Goal: Information Seeking & Learning: Understand process/instructions

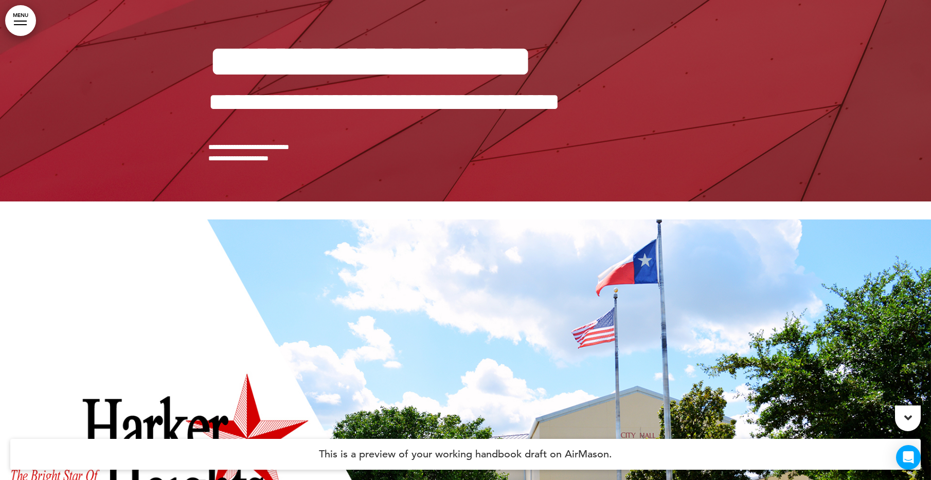
click at [904, 426] on div at bounding box center [908, 419] width 26 height 26
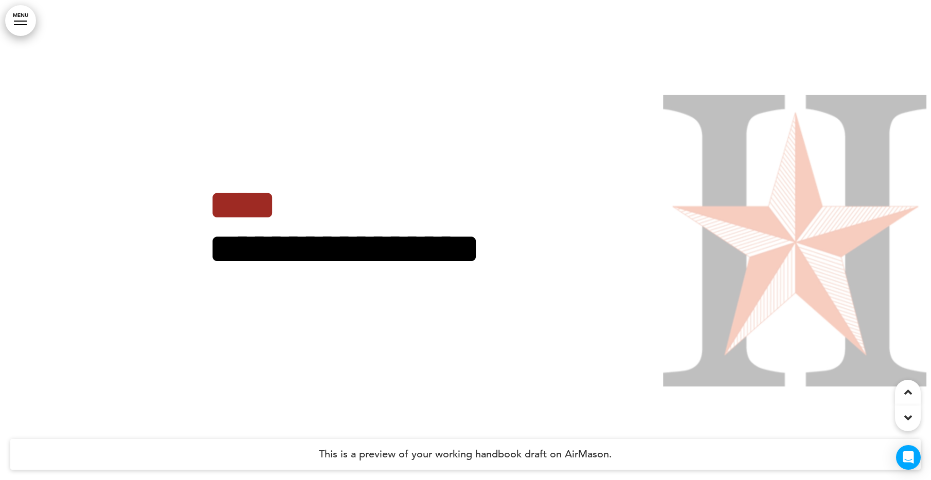
click at [904, 426] on div at bounding box center [908, 419] width 26 height 26
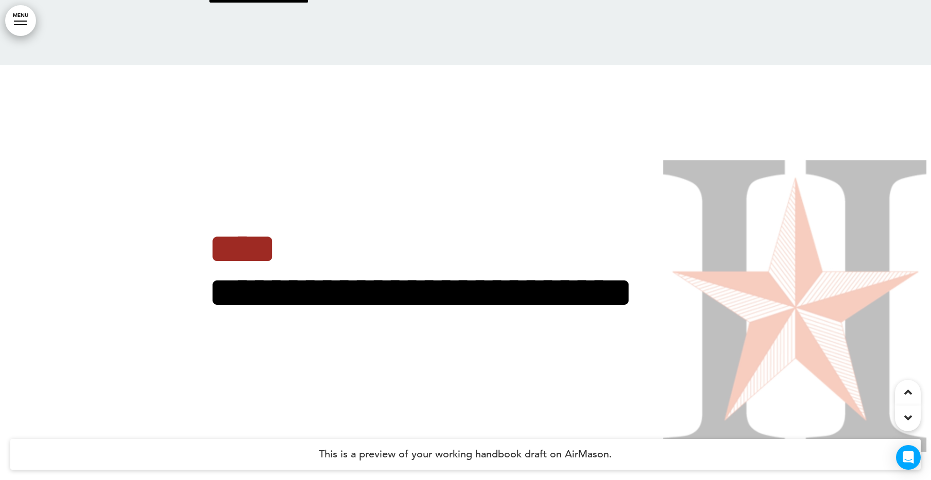
scroll to position [3586, 0]
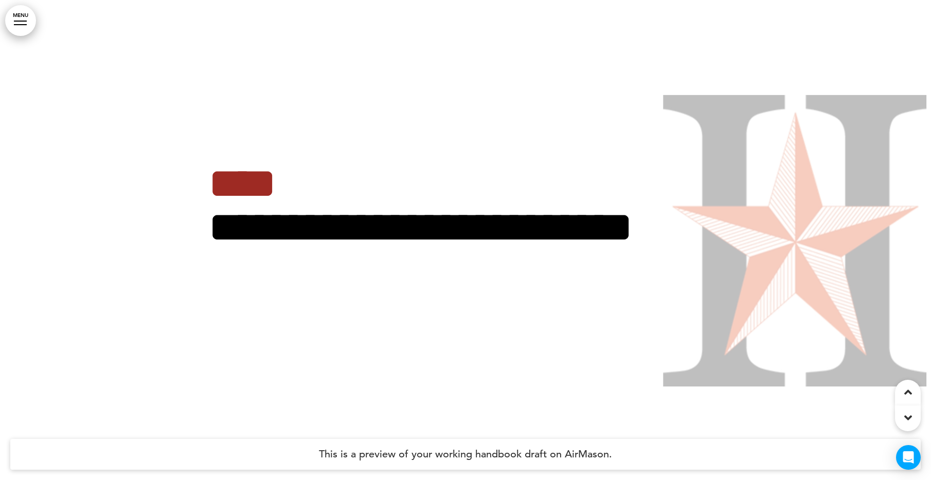
click at [904, 393] on icon at bounding box center [908, 392] width 8 height 12
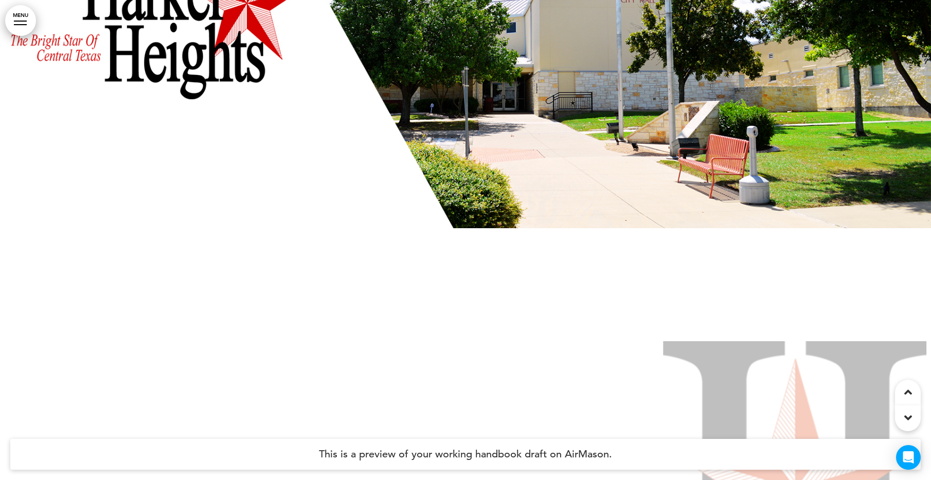
scroll to position [322, 0]
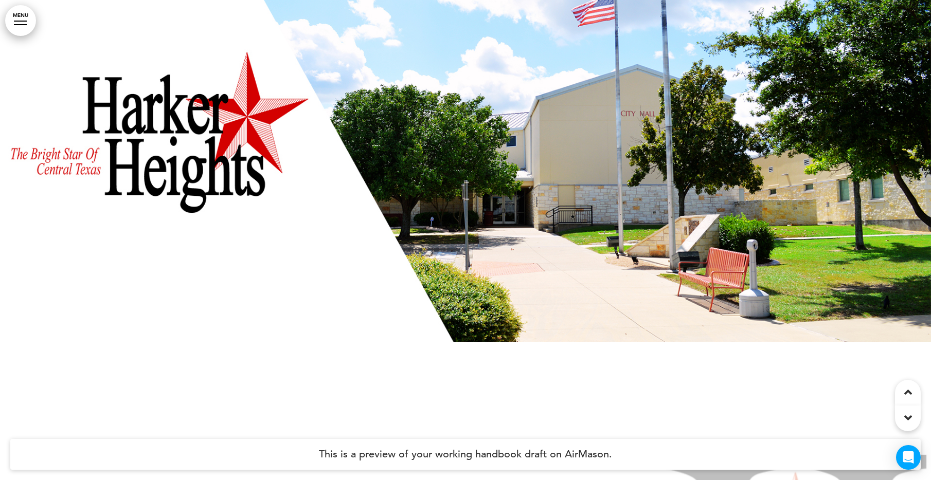
click at [901, 418] on div at bounding box center [908, 419] width 26 height 26
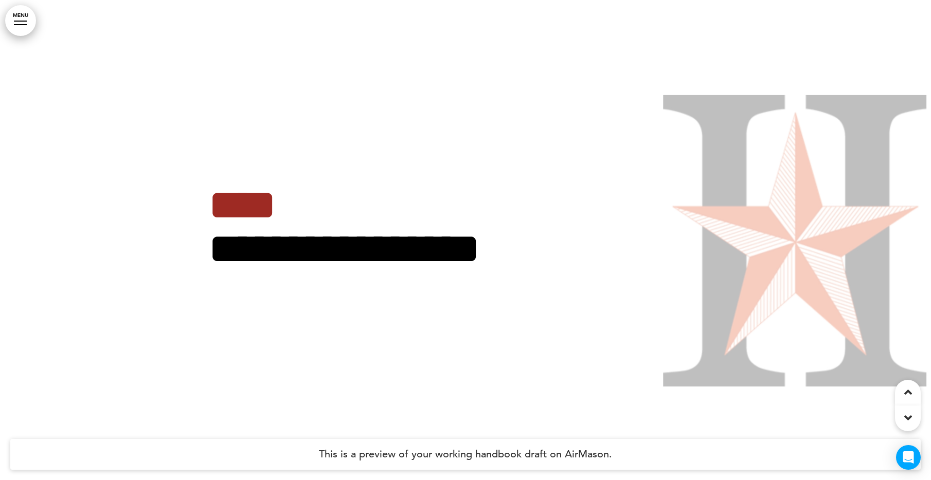
click at [901, 418] on div at bounding box center [908, 419] width 26 height 26
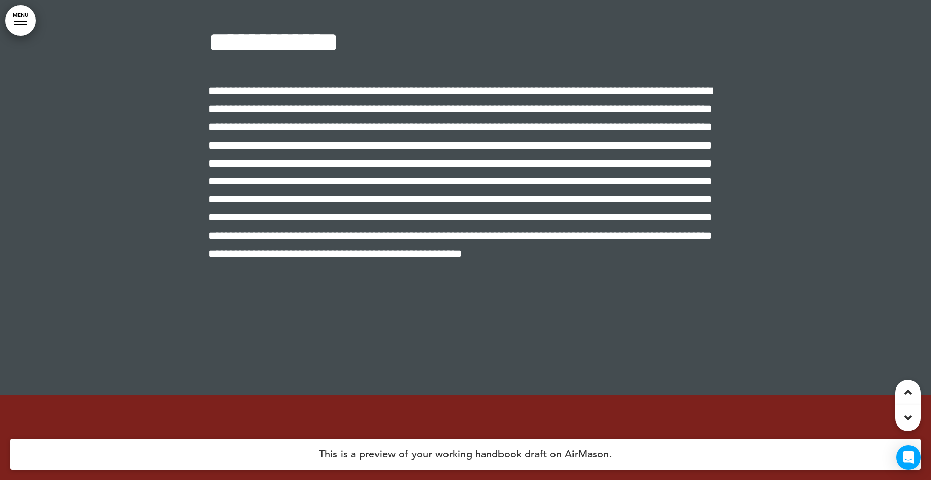
click at [908, 408] on div at bounding box center [908, 419] width 26 height 26
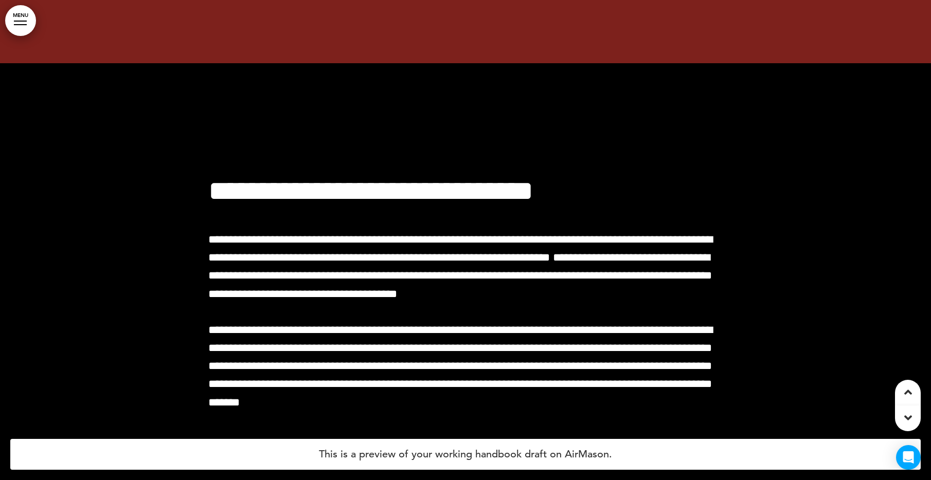
scroll to position [22362, 0]
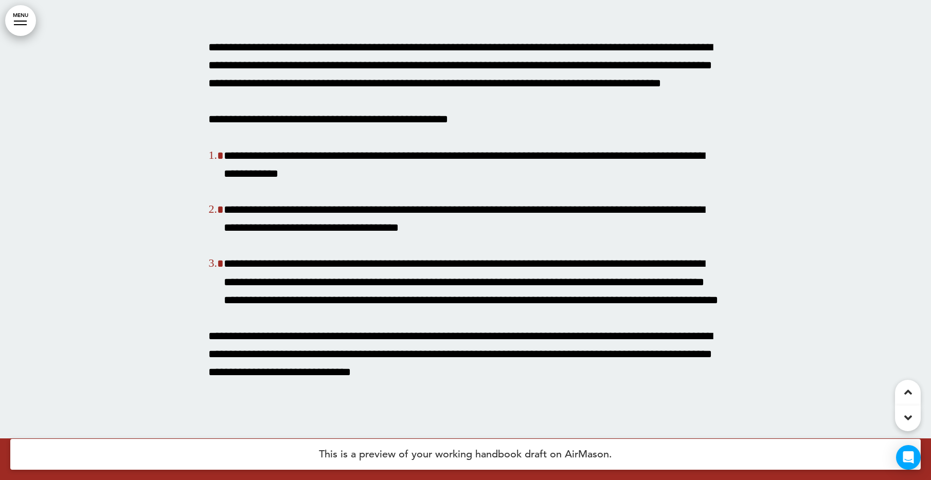
click at [908, 420] on icon at bounding box center [908, 418] width 8 height 12
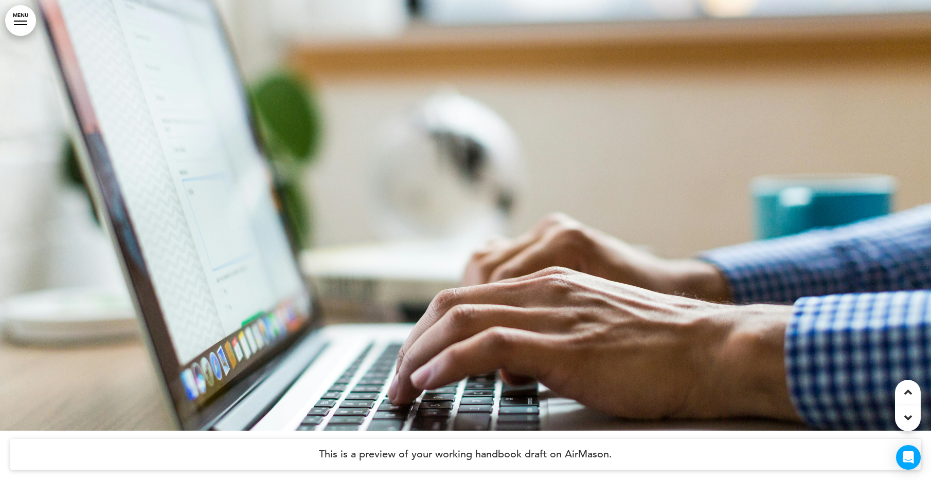
scroll to position [33656, 0]
click at [909, 415] on icon at bounding box center [908, 418] width 8 height 12
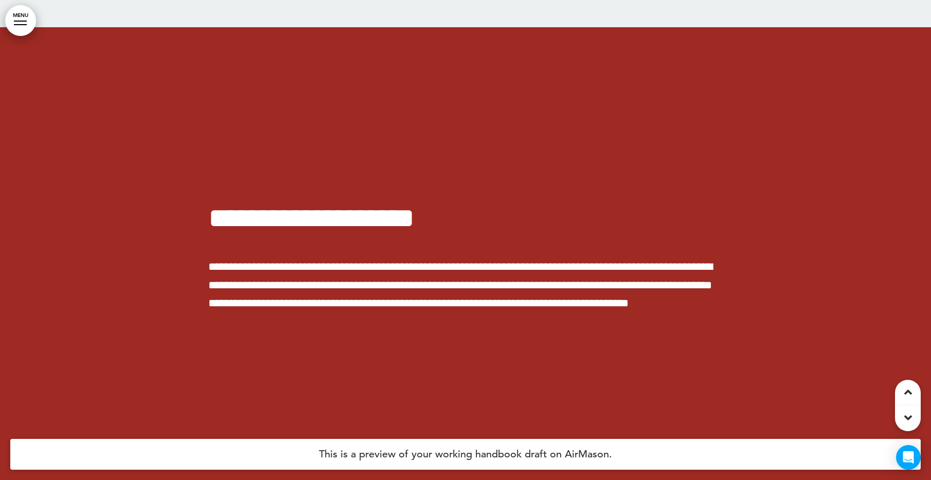
scroll to position [35267, 0]
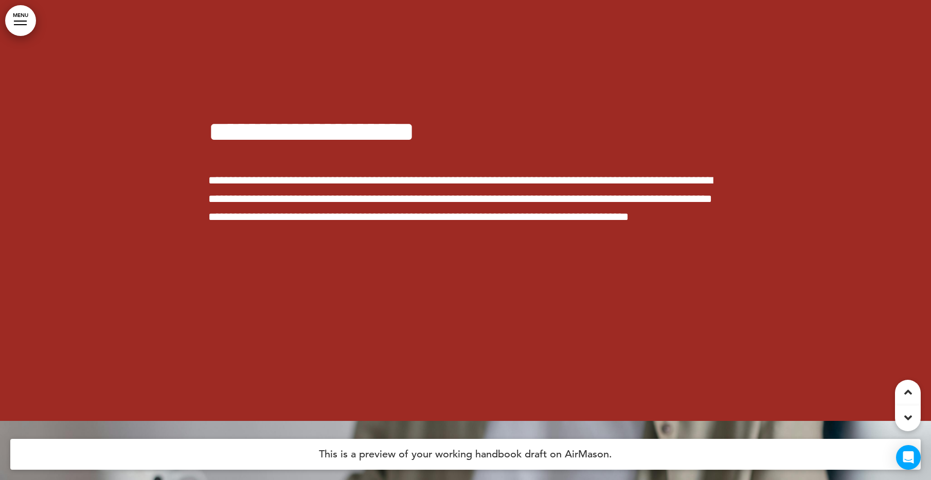
click at [900, 418] on div at bounding box center [908, 419] width 26 height 26
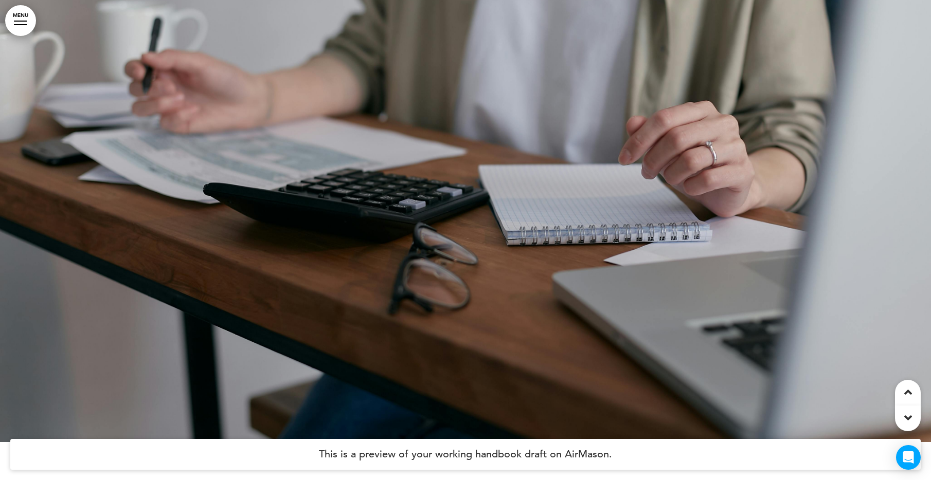
scroll to position [35738, 0]
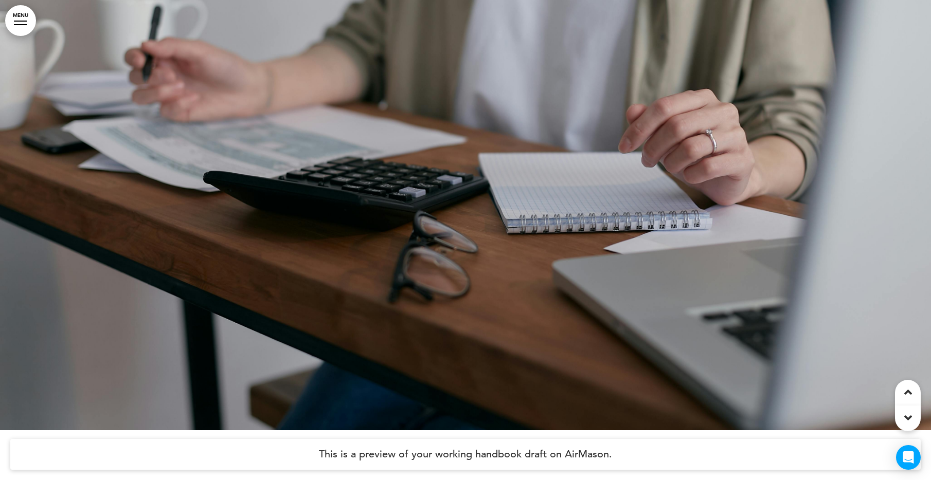
click at [917, 415] on div at bounding box center [908, 419] width 26 height 26
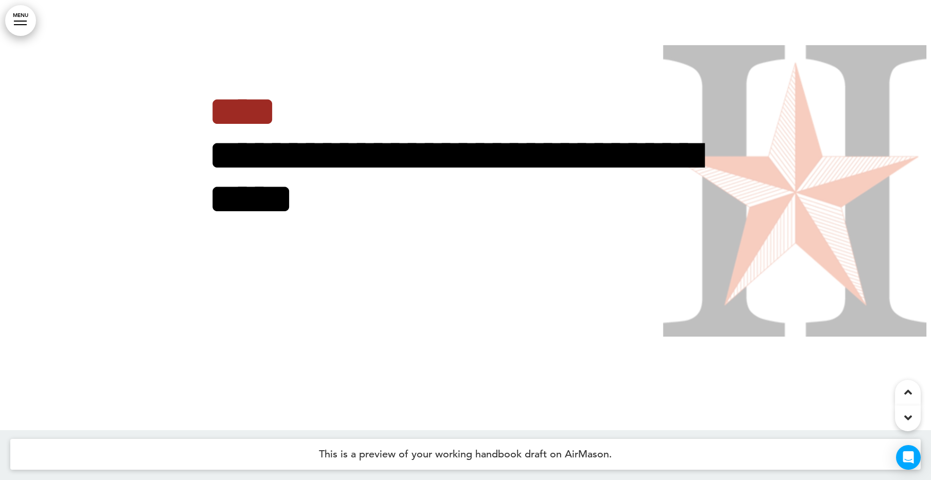
click at [917, 415] on div at bounding box center [908, 419] width 26 height 26
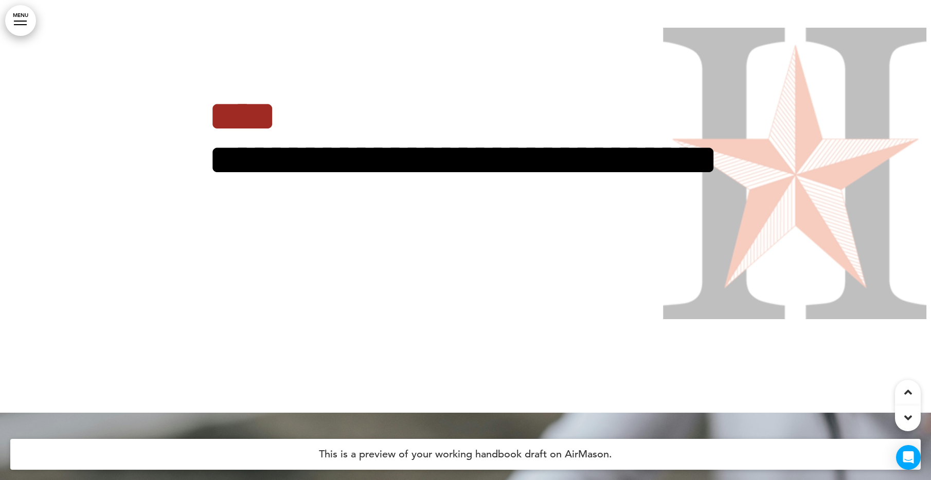
click at [917, 415] on div at bounding box center [908, 419] width 26 height 26
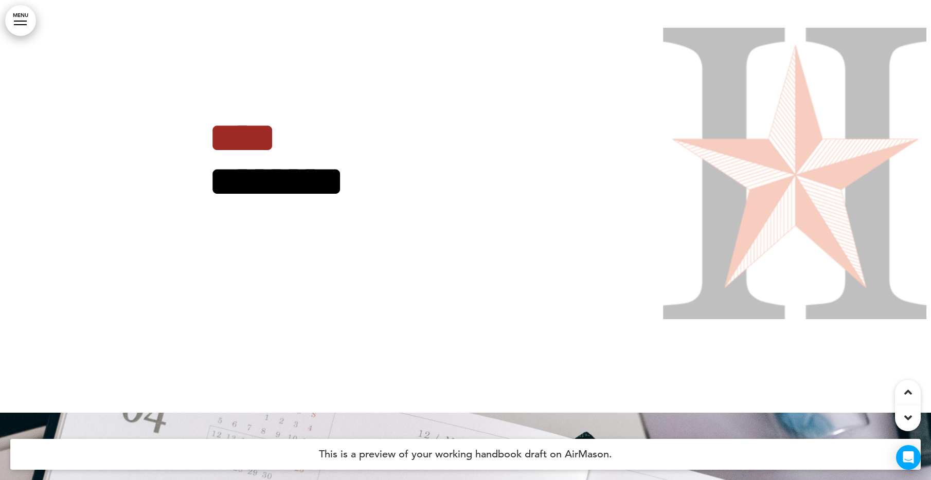
click at [917, 415] on div at bounding box center [908, 419] width 26 height 26
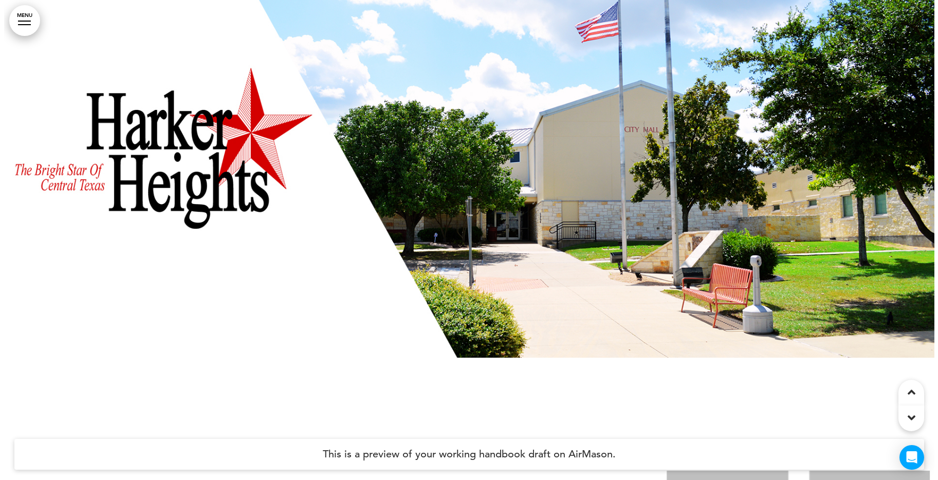
scroll to position [162, 0]
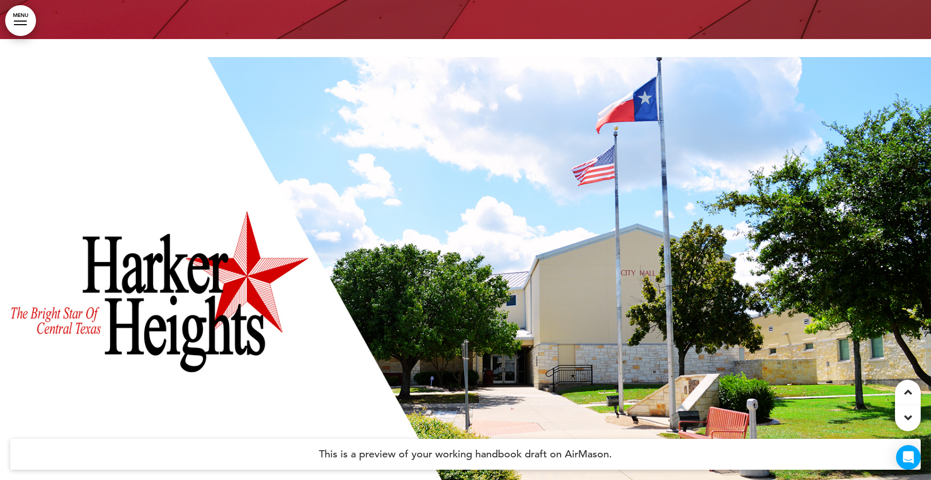
click at [25, 23] on link "MENU" at bounding box center [20, 20] width 31 height 31
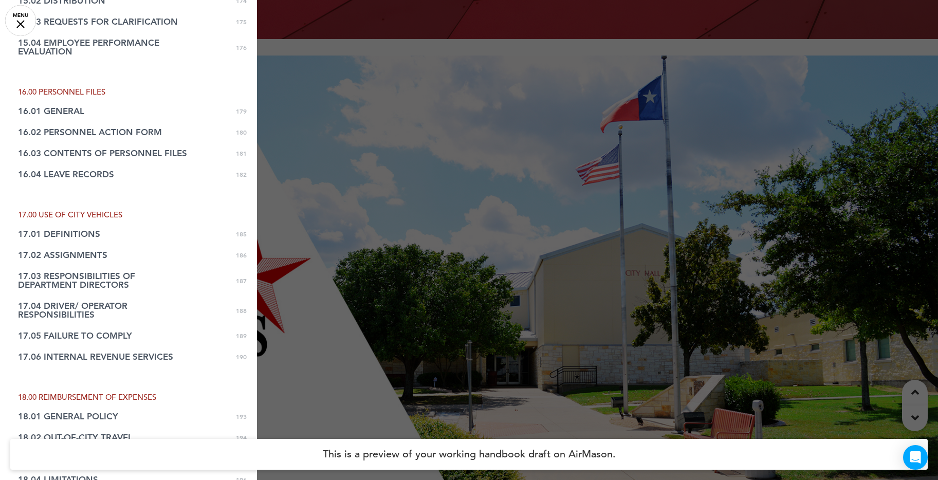
scroll to position [3955, 0]
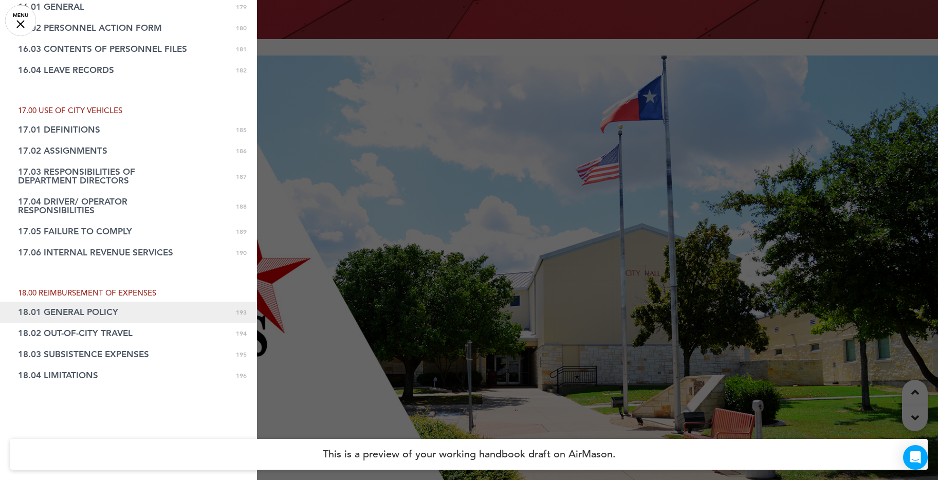
click at [82, 302] on link "18.01 GENERAL POLICY 0 193" at bounding box center [128, 312] width 257 height 21
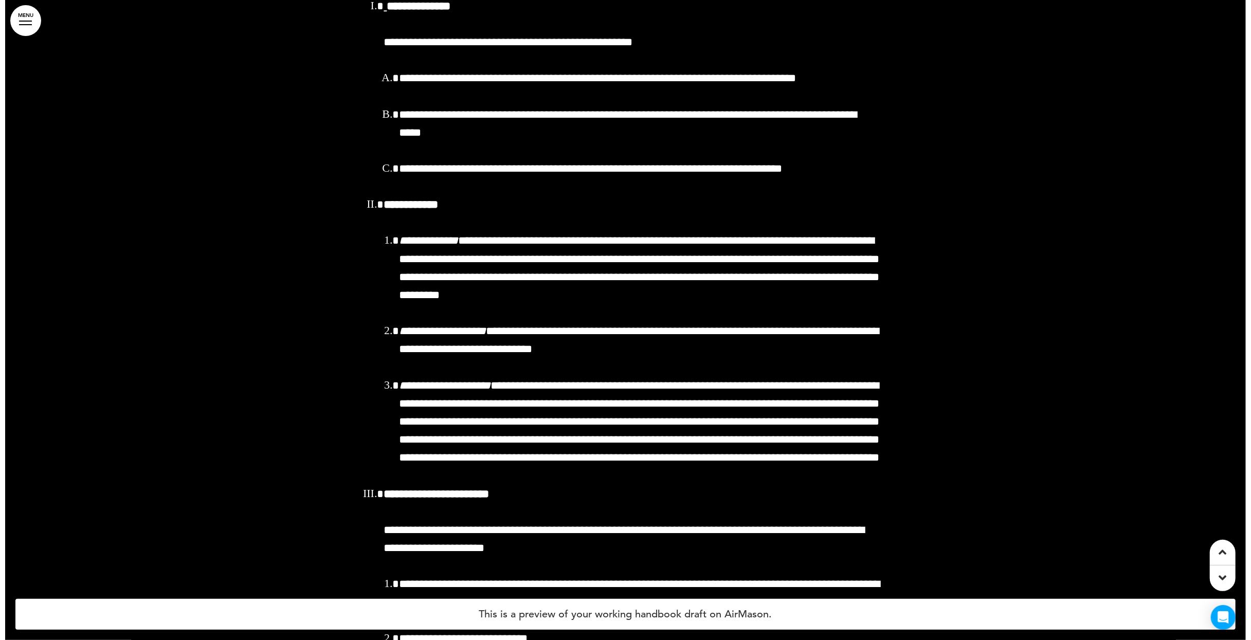
scroll to position [114541, 0]
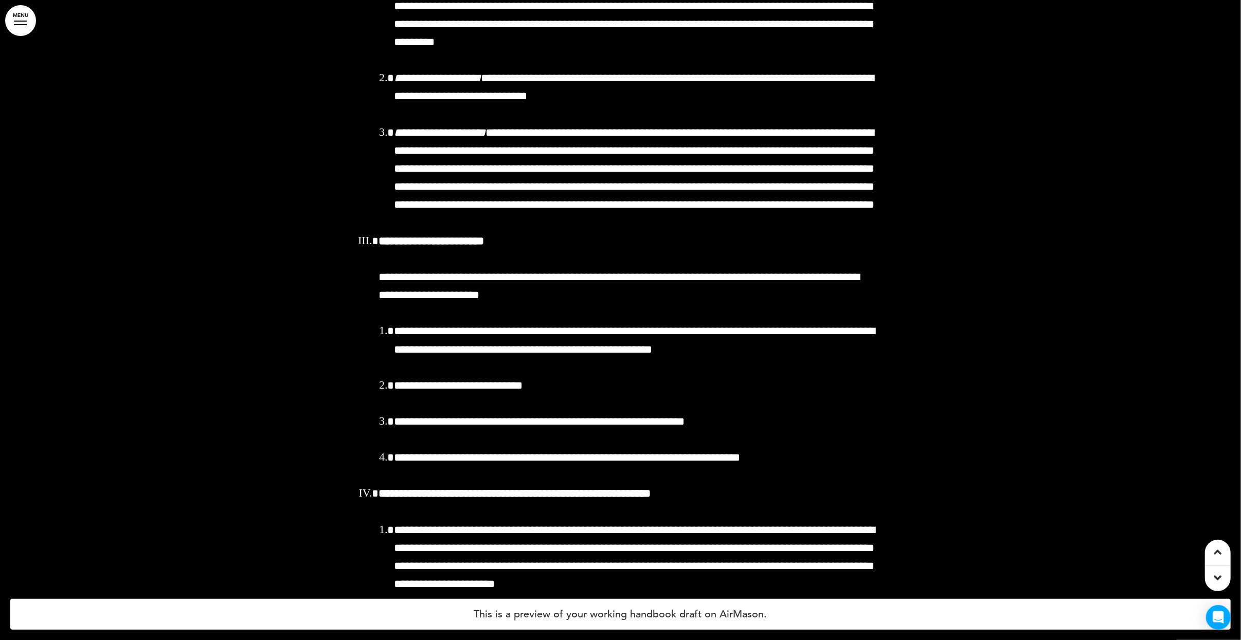
click at [14, 23] on link "MENU" at bounding box center [20, 20] width 31 height 31
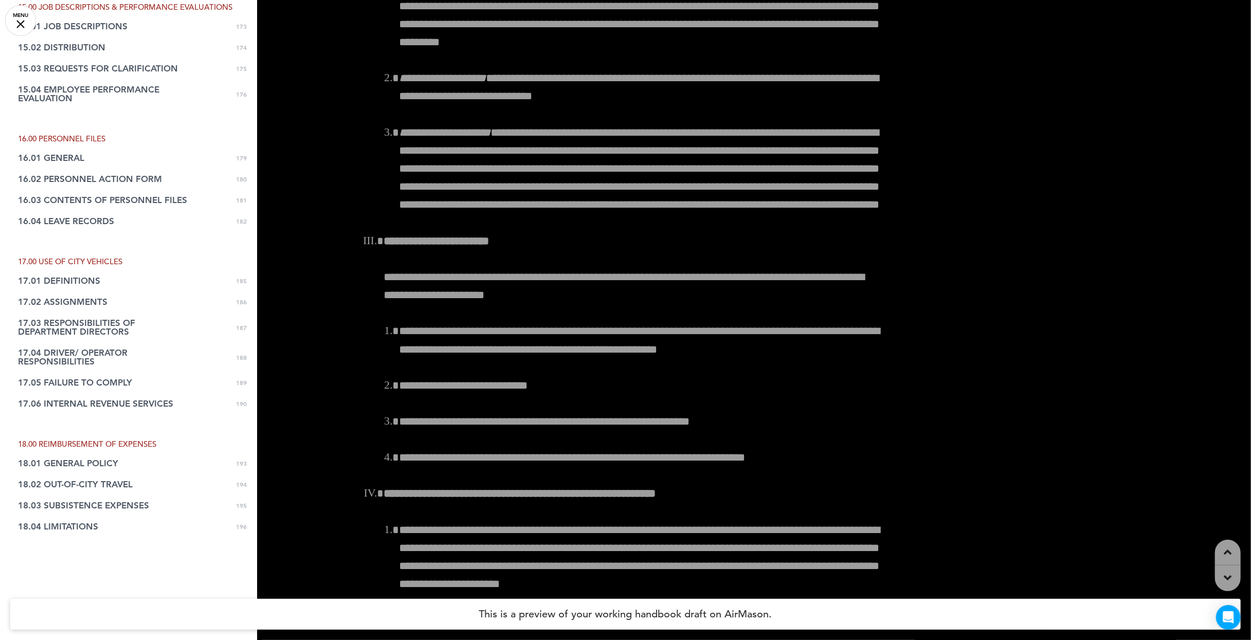
scroll to position [3795, 0]
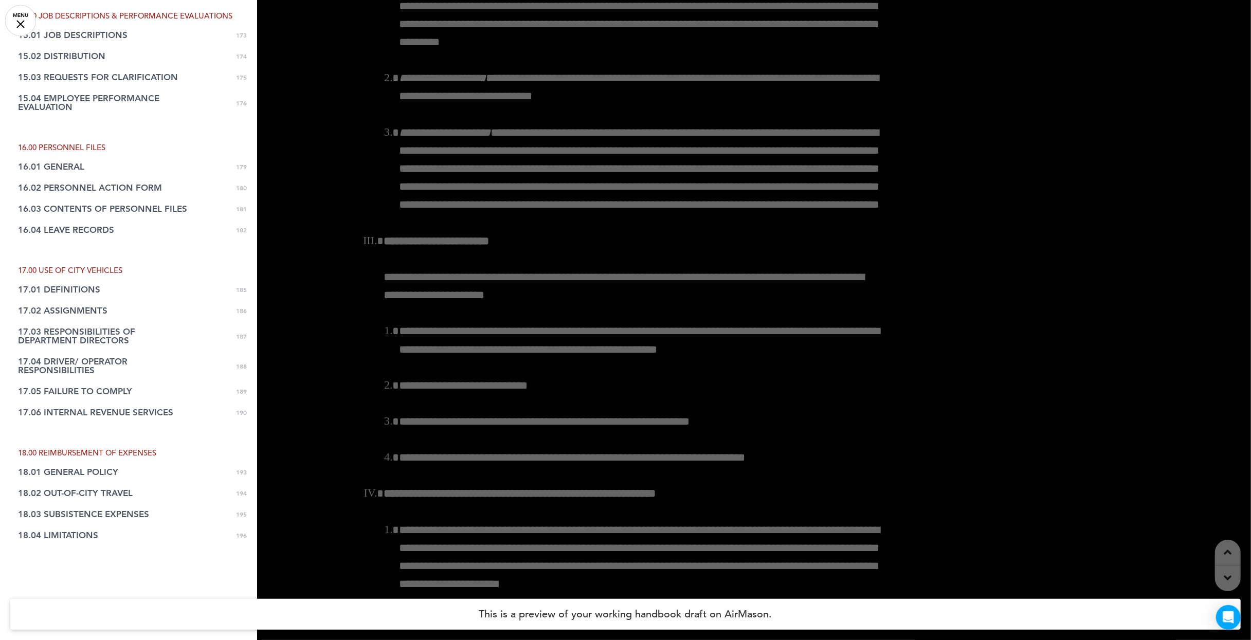
click at [84, 143] on li "16.00 PERSONNEL FILES" at bounding box center [128, 147] width 257 height 8
click at [69, 162] on span "16.01 GENERAL" at bounding box center [51, 166] width 66 height 9
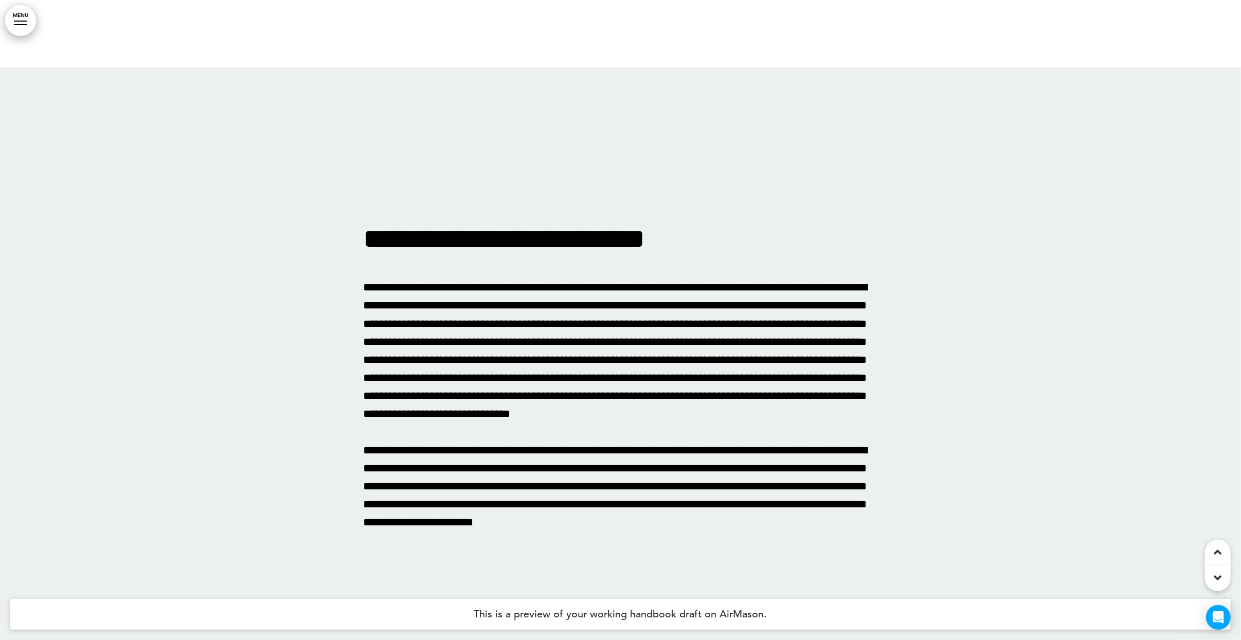
scroll to position [118158, 0]
